Goal: Obtain resource: Download file/media

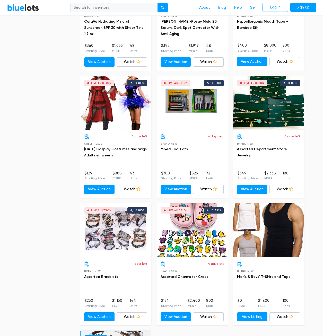
scroll to position [1674, 0]
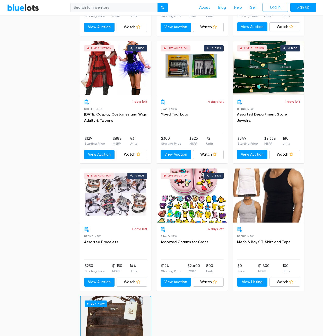
click at [187, 220] on div "Live Auction 0 bids" at bounding box center [192, 196] width 71 height 54
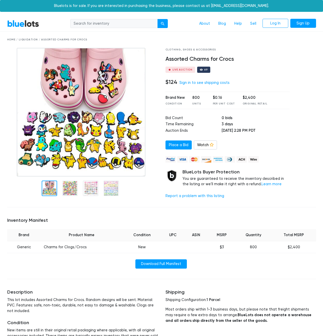
click at [201, 70] on div at bounding box center [201, 69] width 3 height 3
click at [171, 68] on div "Live Auction" at bounding box center [181, 70] width 30 height 6
click at [178, 70] on div "Live Auction" at bounding box center [183, 70] width 20 height 3
click at [126, 120] on img at bounding box center [81, 112] width 129 height 129
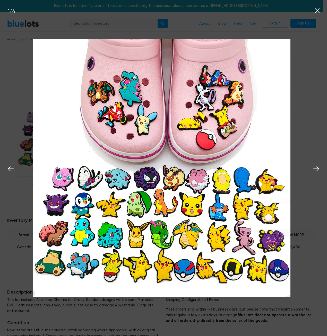
click at [312, 112] on div "1 / 4" at bounding box center [163, 168] width 327 height 336
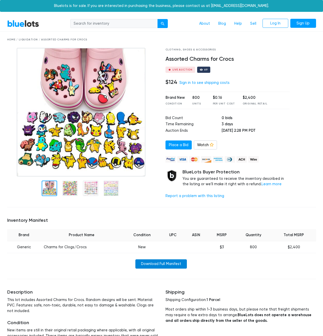
click at [158, 263] on link "Download Full Manifest" at bounding box center [161, 264] width 52 height 9
